Goal: Task Accomplishment & Management: Manage account settings

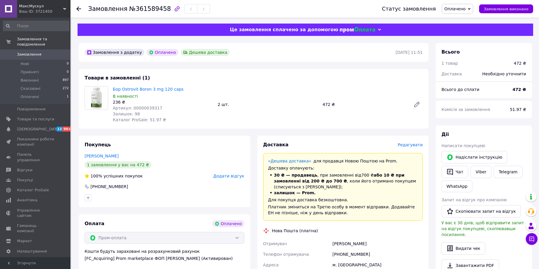
click at [29, 52] on span "Замовлення" at bounding box center [29, 54] width 24 height 5
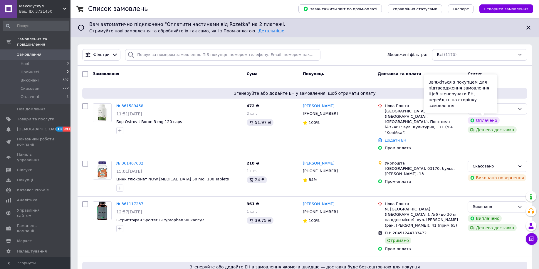
click at [486, 109] on div "Зв'яжіться з покупцем для підтвердження замовлення. Щоб згенерувати ЕН, перейді…" at bounding box center [460, 93] width 73 height 39
click at [513, 109] on div "Оплачено" at bounding box center [494, 109] width 43 height 6
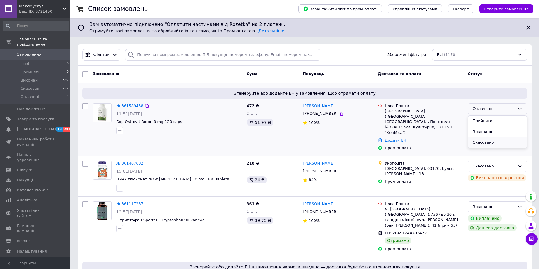
click at [486, 144] on li "Скасовано" at bounding box center [497, 142] width 59 height 11
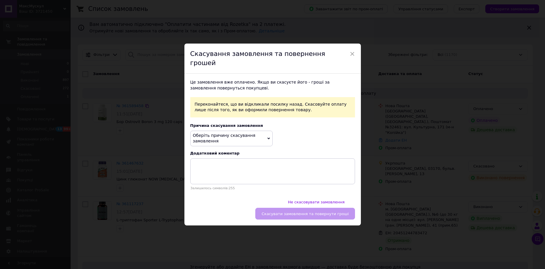
click at [239, 137] on span "Оберіть причину скасування замовлення" at bounding box center [224, 138] width 63 height 11
click at [211, 156] on li "Немає в наявності" at bounding box center [231, 152] width 82 height 8
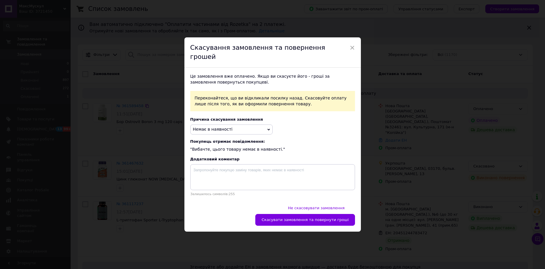
click at [314, 217] on span "Скасувати замовлення та повернути гроші" at bounding box center [304, 219] width 87 height 4
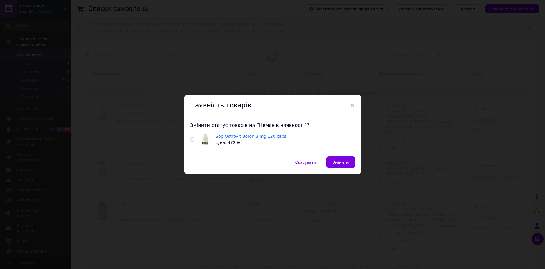
click at [192, 139] on input "checkbox" at bounding box center [192, 140] width 4 height 4
checkbox input "true"
click at [336, 163] on span "Змінити" at bounding box center [340, 162] width 16 height 4
